Goal: Task Accomplishment & Management: Complete application form

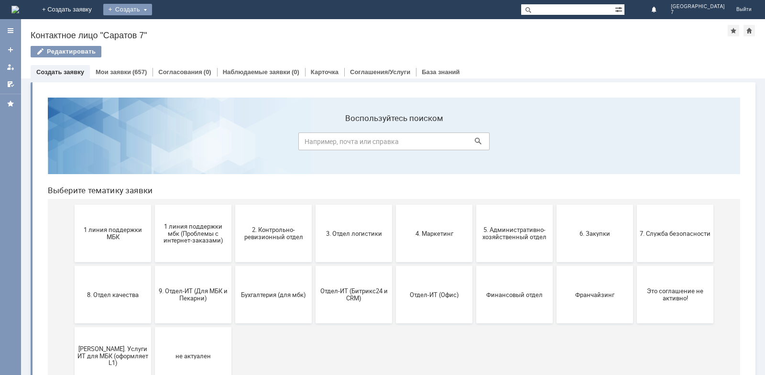
click at [152, 11] on div "Создать" at bounding box center [127, 9] width 49 height 11
click at [178, 29] on link "Заявка" at bounding box center [141, 28] width 73 height 11
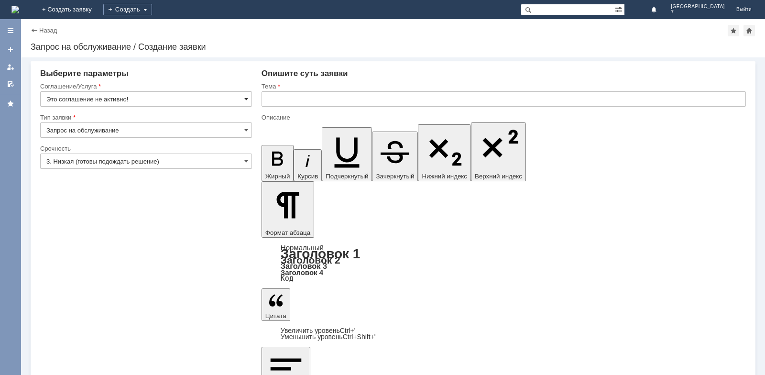
click at [247, 98] on span at bounding box center [246, 99] width 4 height 8
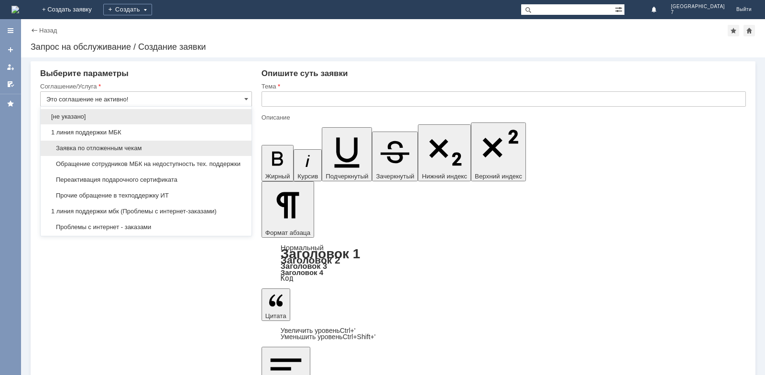
click at [90, 149] on span "Заявка по отложенным чекам" at bounding box center [145, 148] width 199 height 8
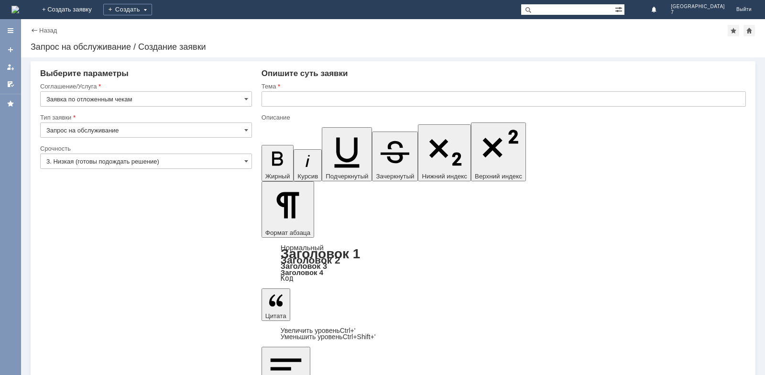
type input "Заявка по отложенным чекам"
click at [247, 130] on span at bounding box center [246, 130] width 4 height 8
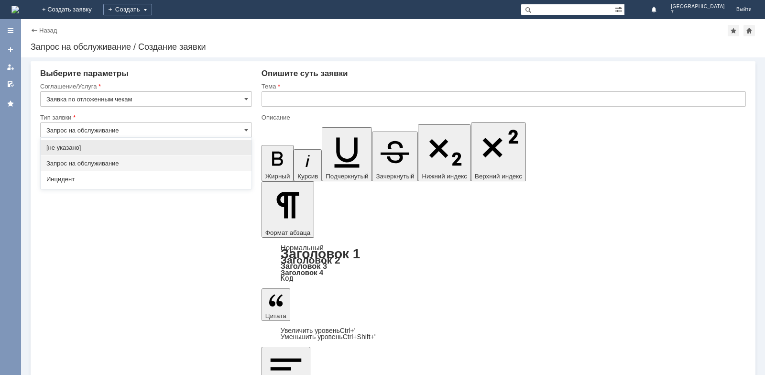
click at [76, 163] on span "Запрос на обслуживание" at bounding box center [145, 164] width 199 height 8
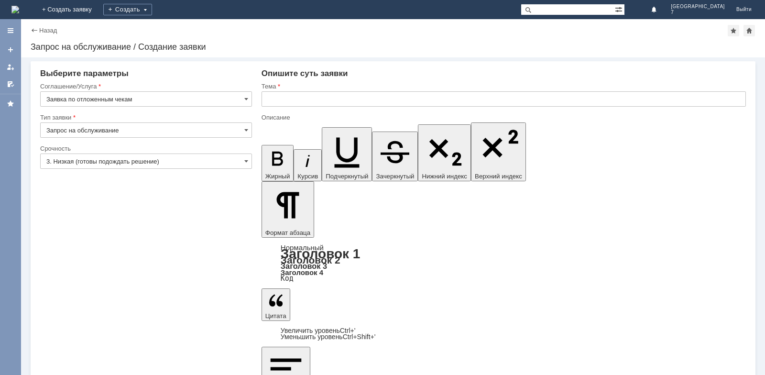
type input "Запрос на обслуживание"
click at [245, 159] on span at bounding box center [246, 161] width 4 height 8
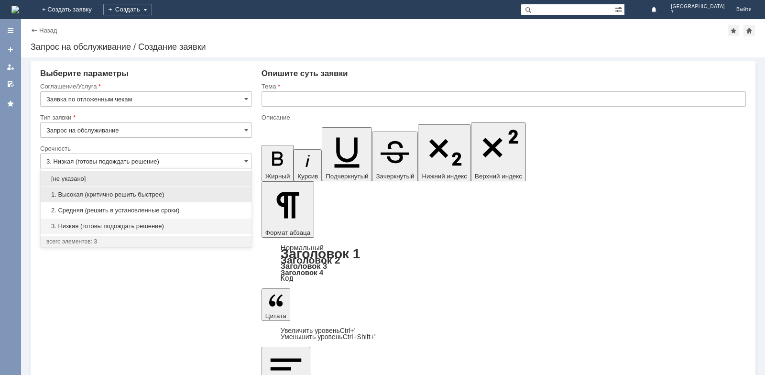
click at [99, 193] on span "1. Высокая (критично решить быстрее)" at bounding box center [145, 195] width 199 height 8
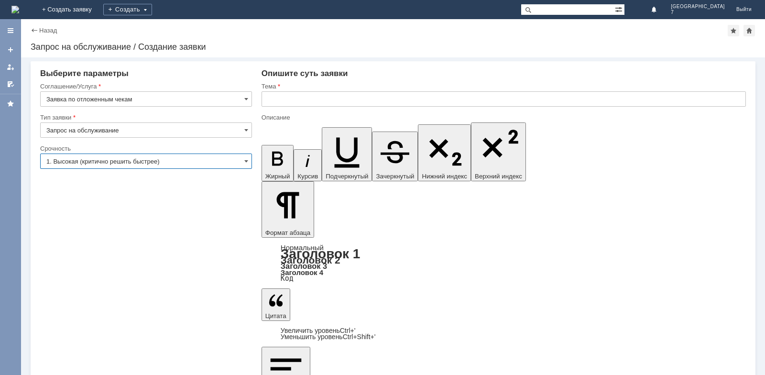
type input "1. Высокая (критично решить быстрее)"
click at [273, 94] on input "text" at bounding box center [503, 98] width 484 height 15
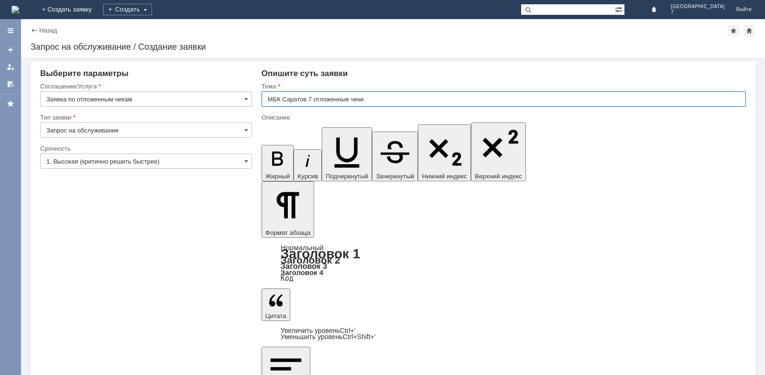
type input "МБК Саратов 7 отложенные чеки"
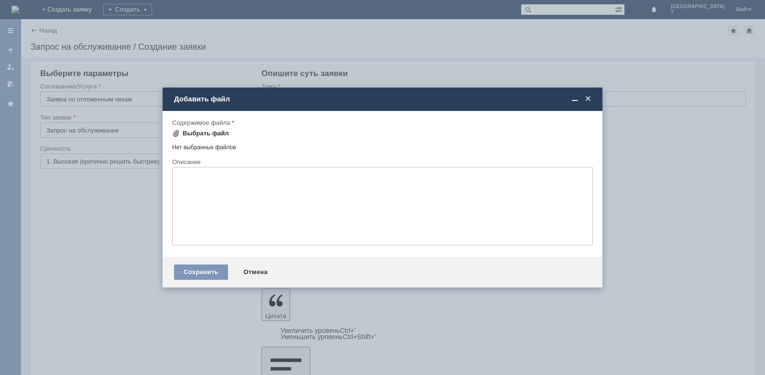
click at [205, 133] on div "Выбрать файл" at bounding box center [206, 133] width 46 height 8
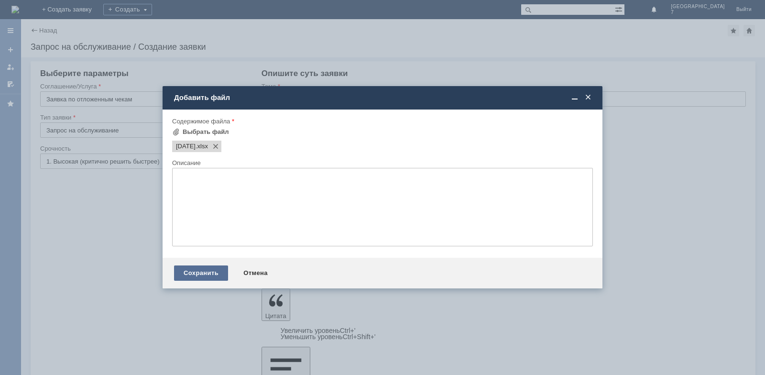
click at [203, 272] on div "Сохранить" at bounding box center [201, 272] width 54 height 15
